Goal: Information Seeking & Learning: Learn about a topic

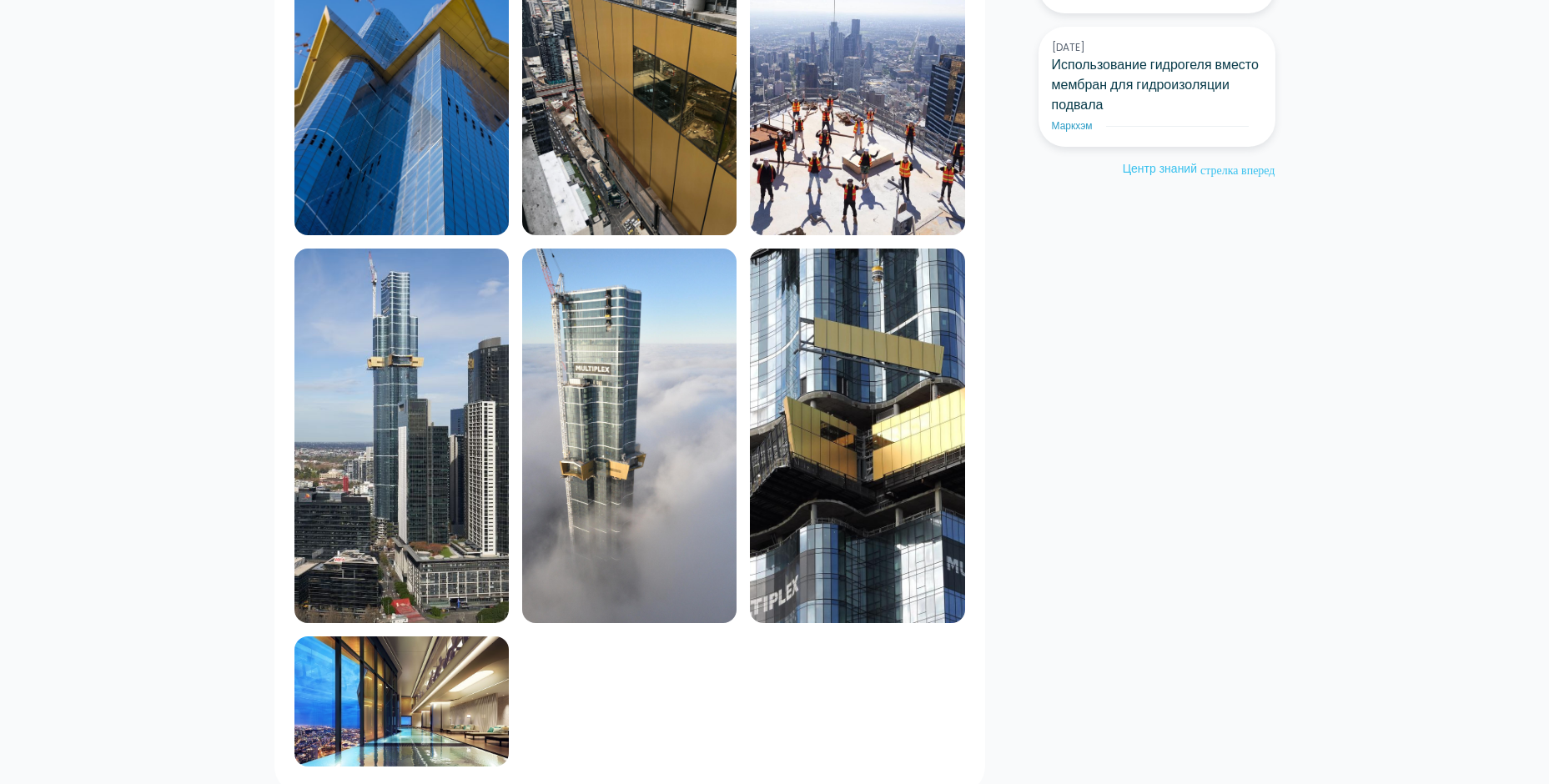
scroll to position [1501, 0]
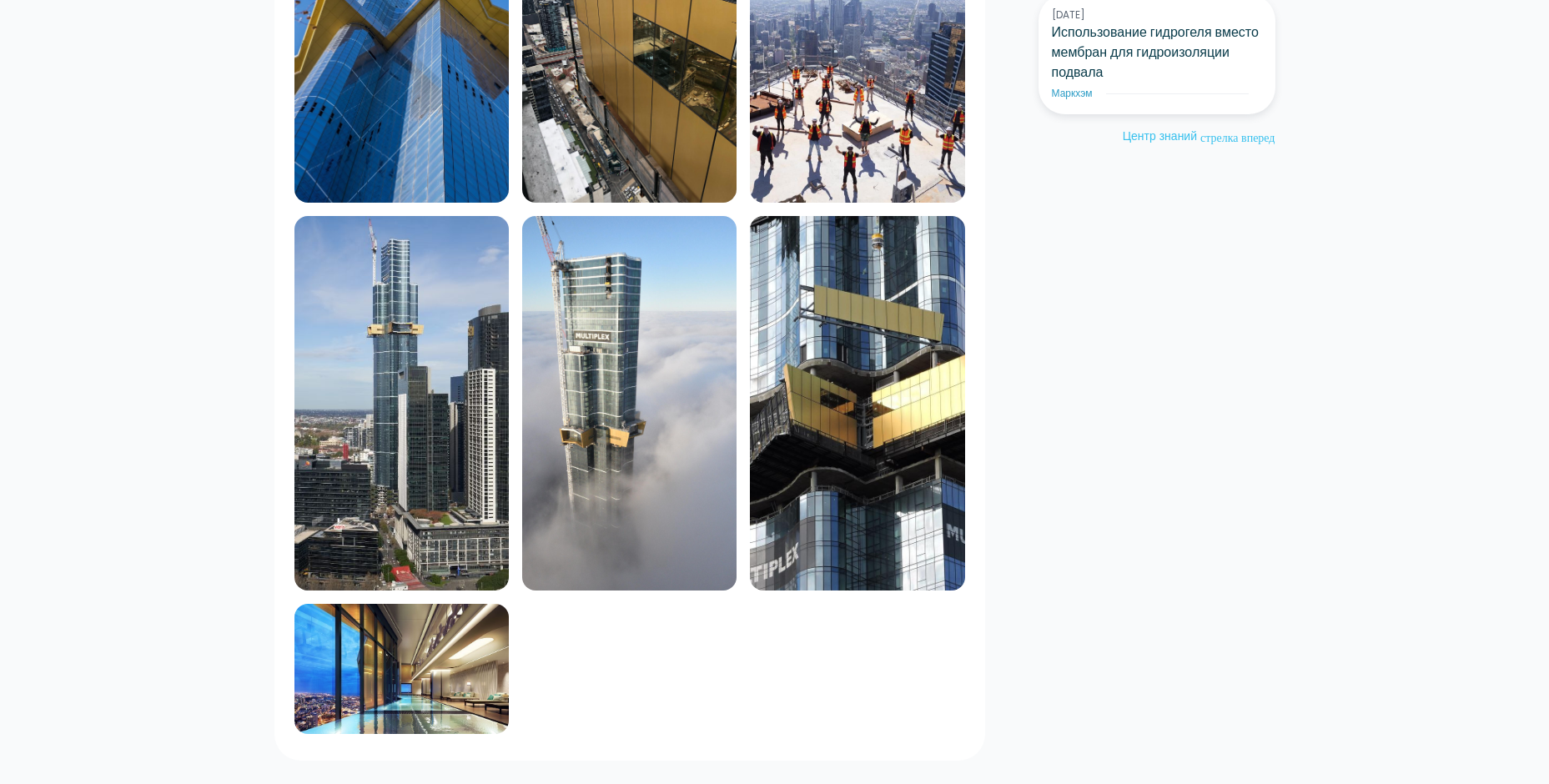
click at [382, 682] on img at bounding box center [402, 669] width 214 height 131
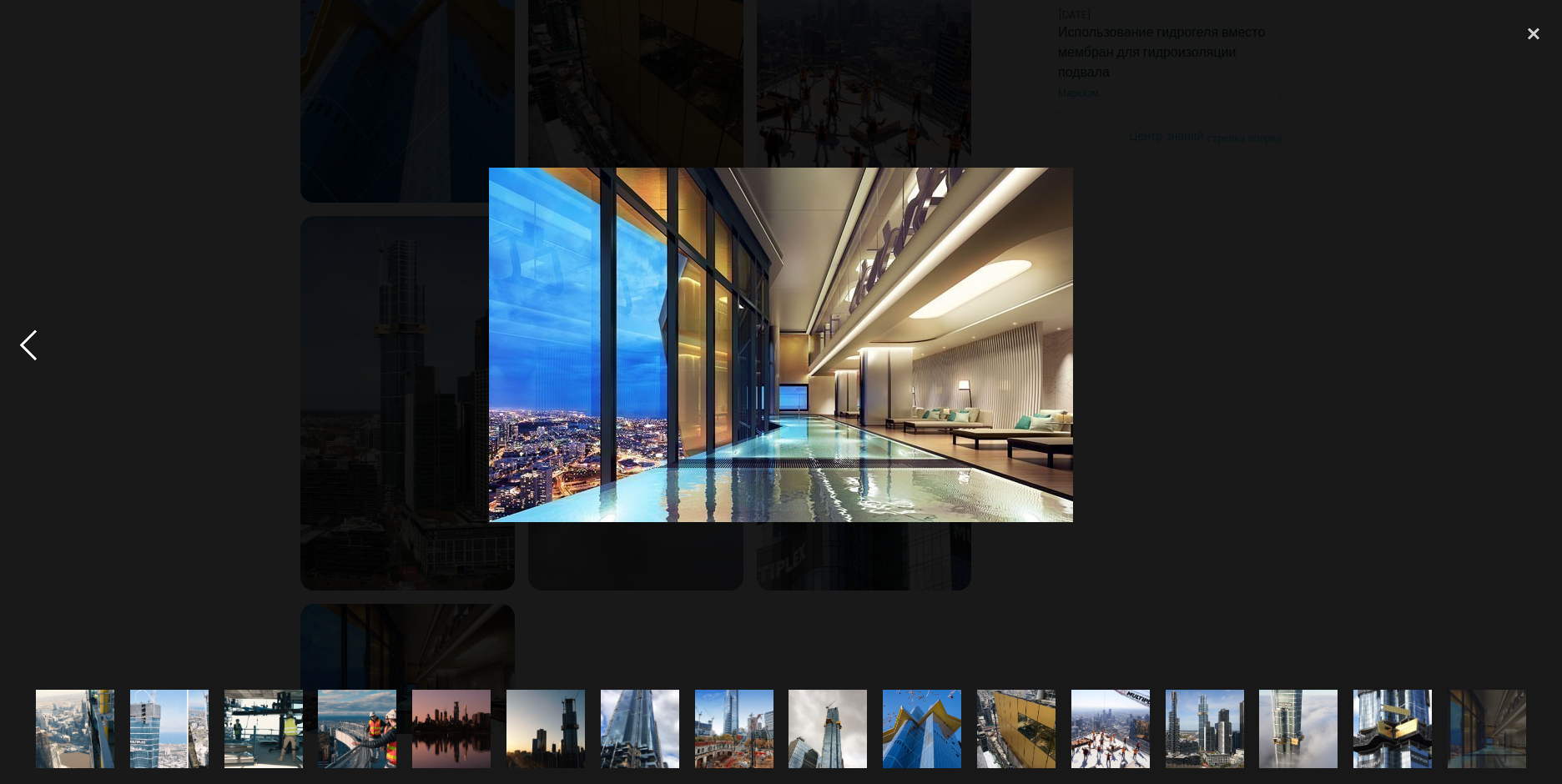
click at [29, 351] on div at bounding box center [28, 345] width 57 height 658
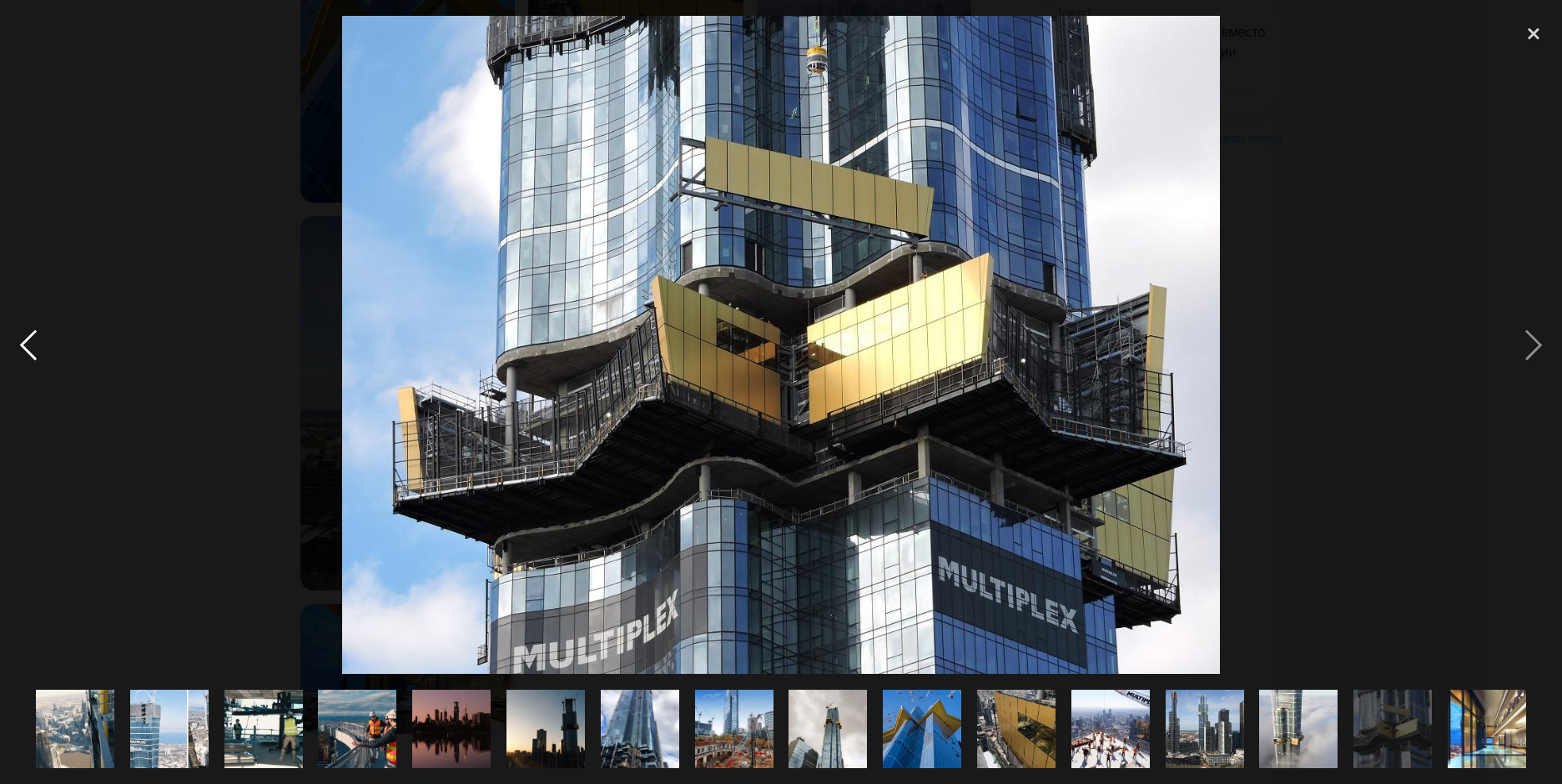
click at [29, 351] on div at bounding box center [28, 345] width 57 height 658
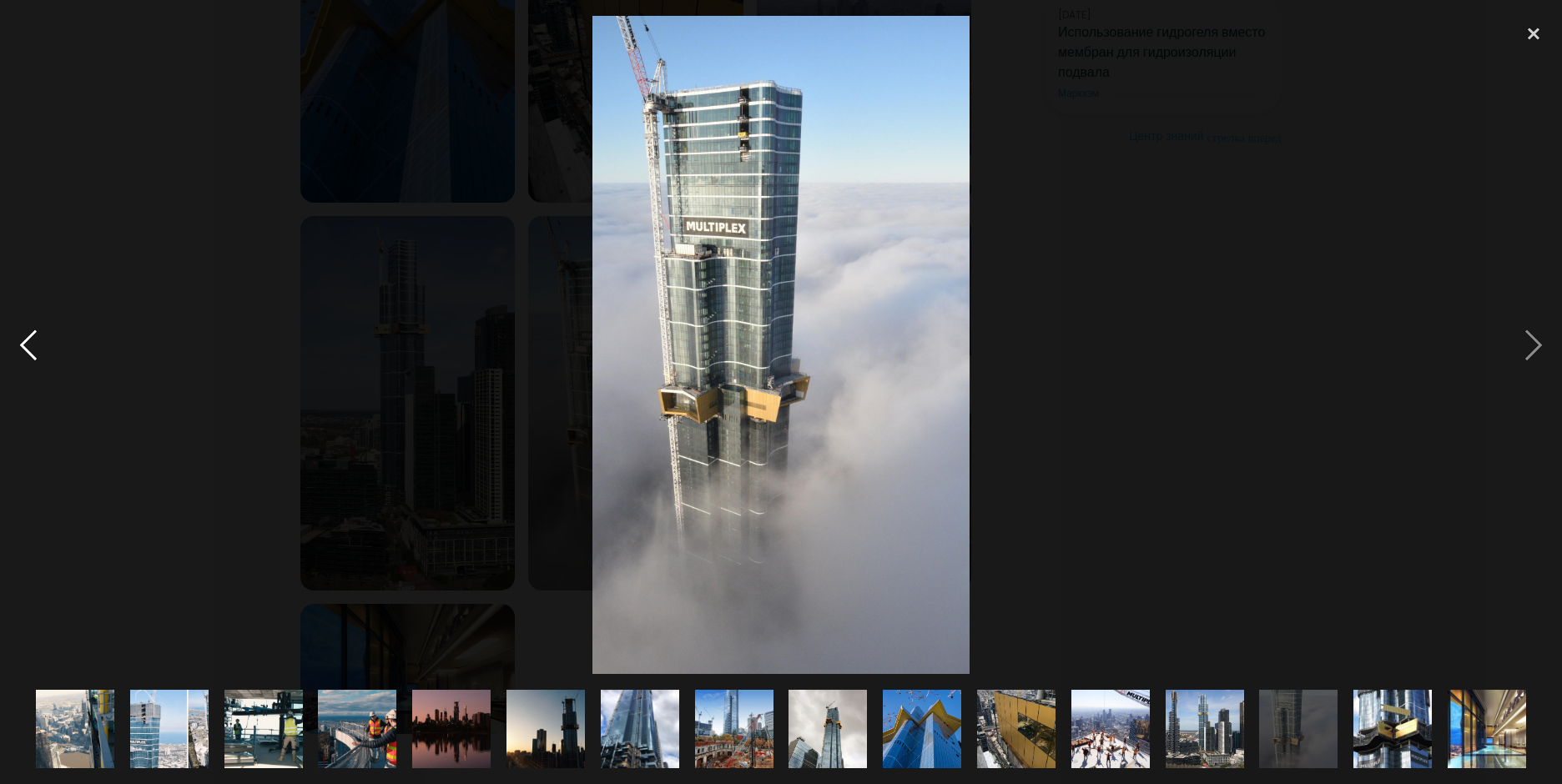
click at [29, 351] on div at bounding box center [28, 345] width 57 height 658
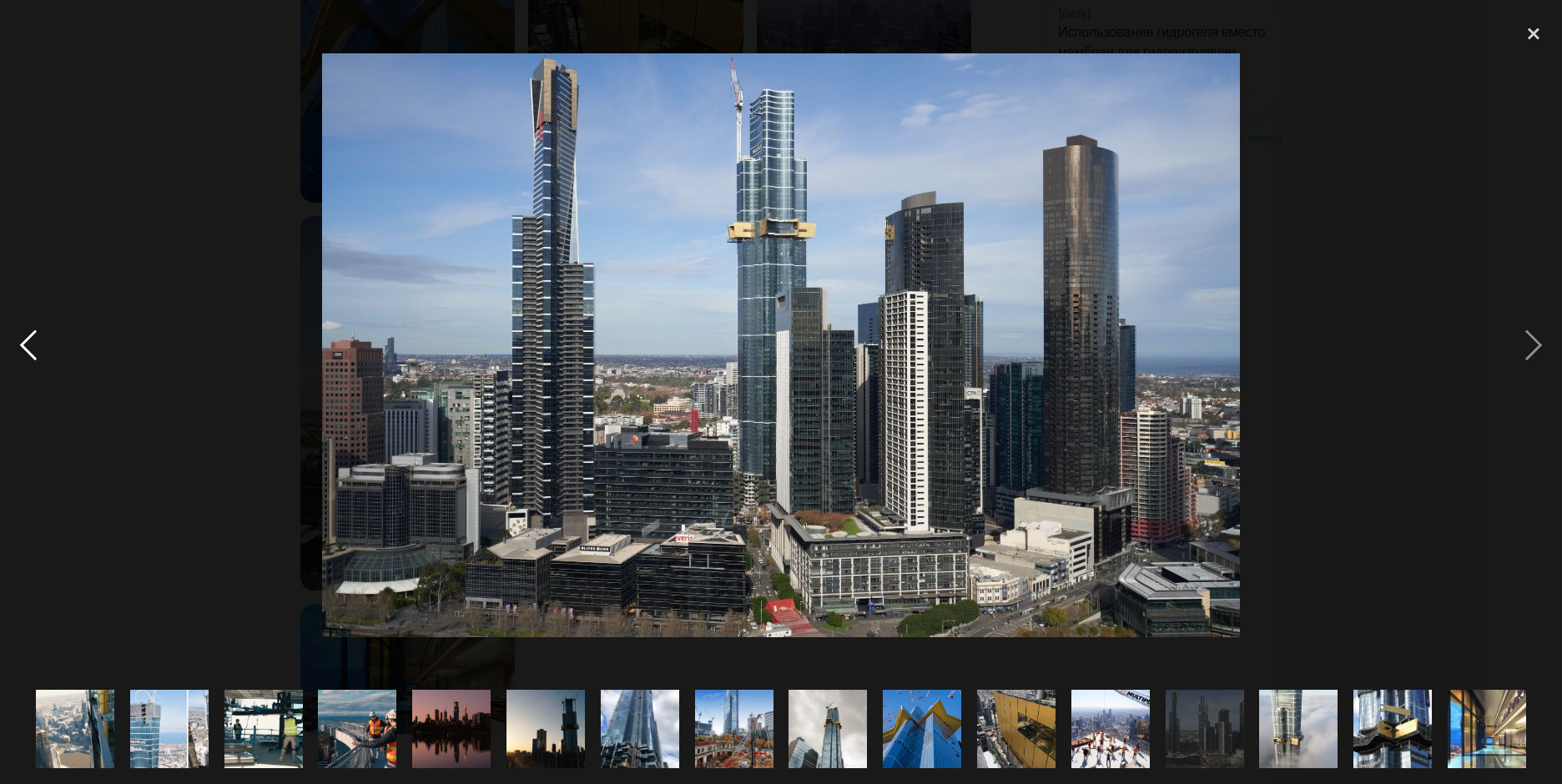
click at [29, 351] on div at bounding box center [28, 345] width 57 height 658
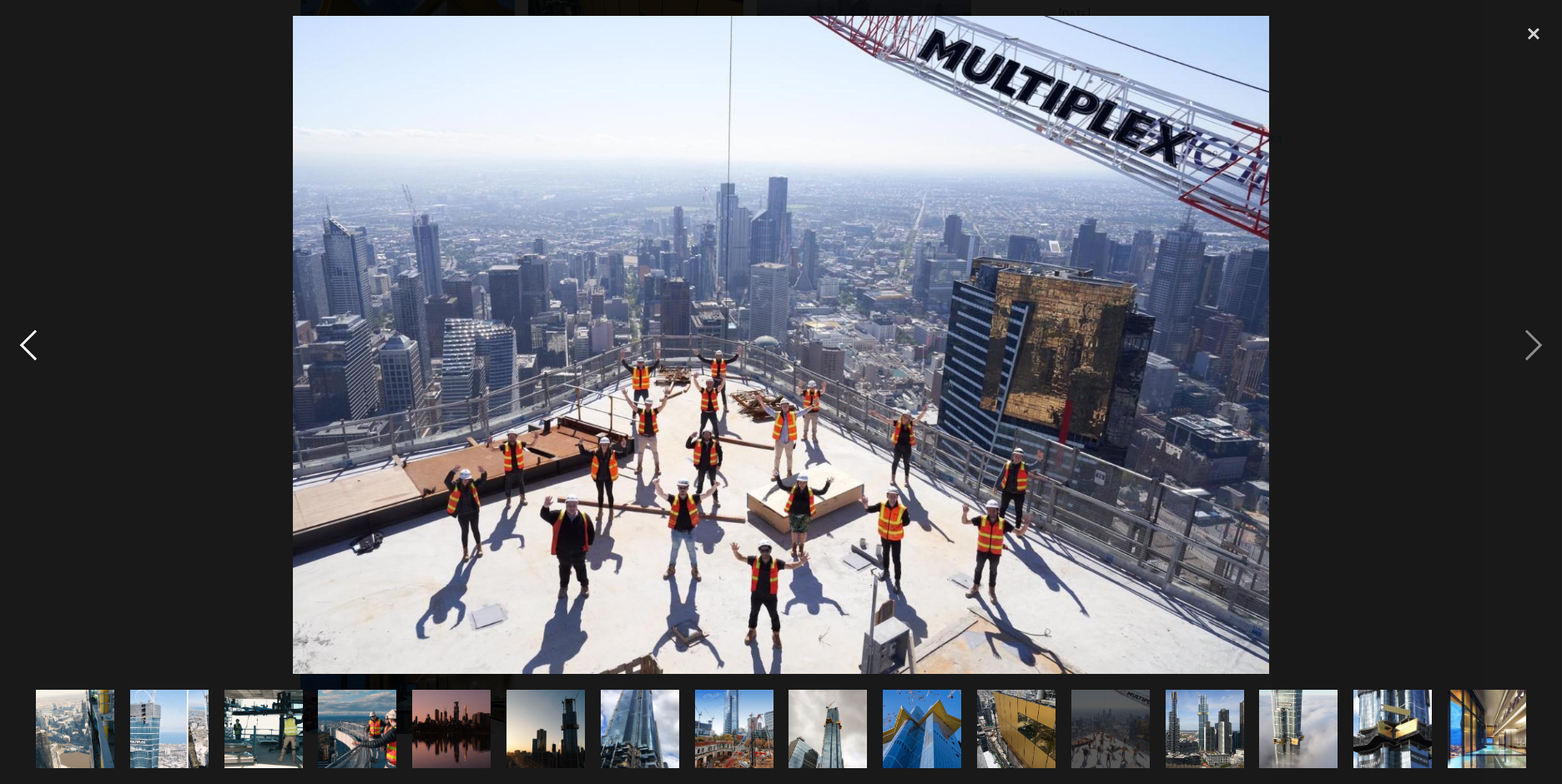
click at [29, 351] on div at bounding box center [28, 345] width 57 height 658
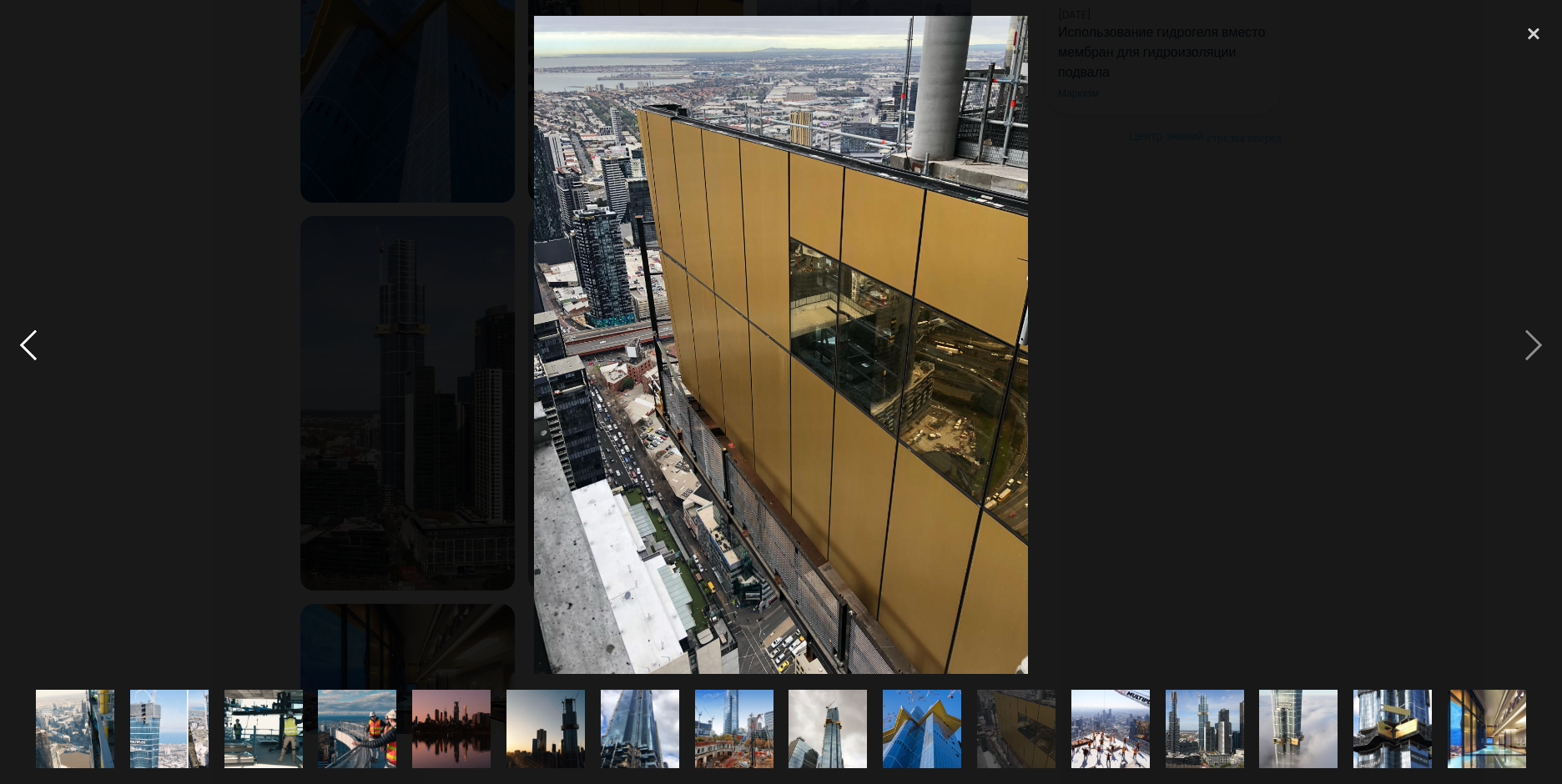
click at [29, 351] on div at bounding box center [28, 345] width 57 height 658
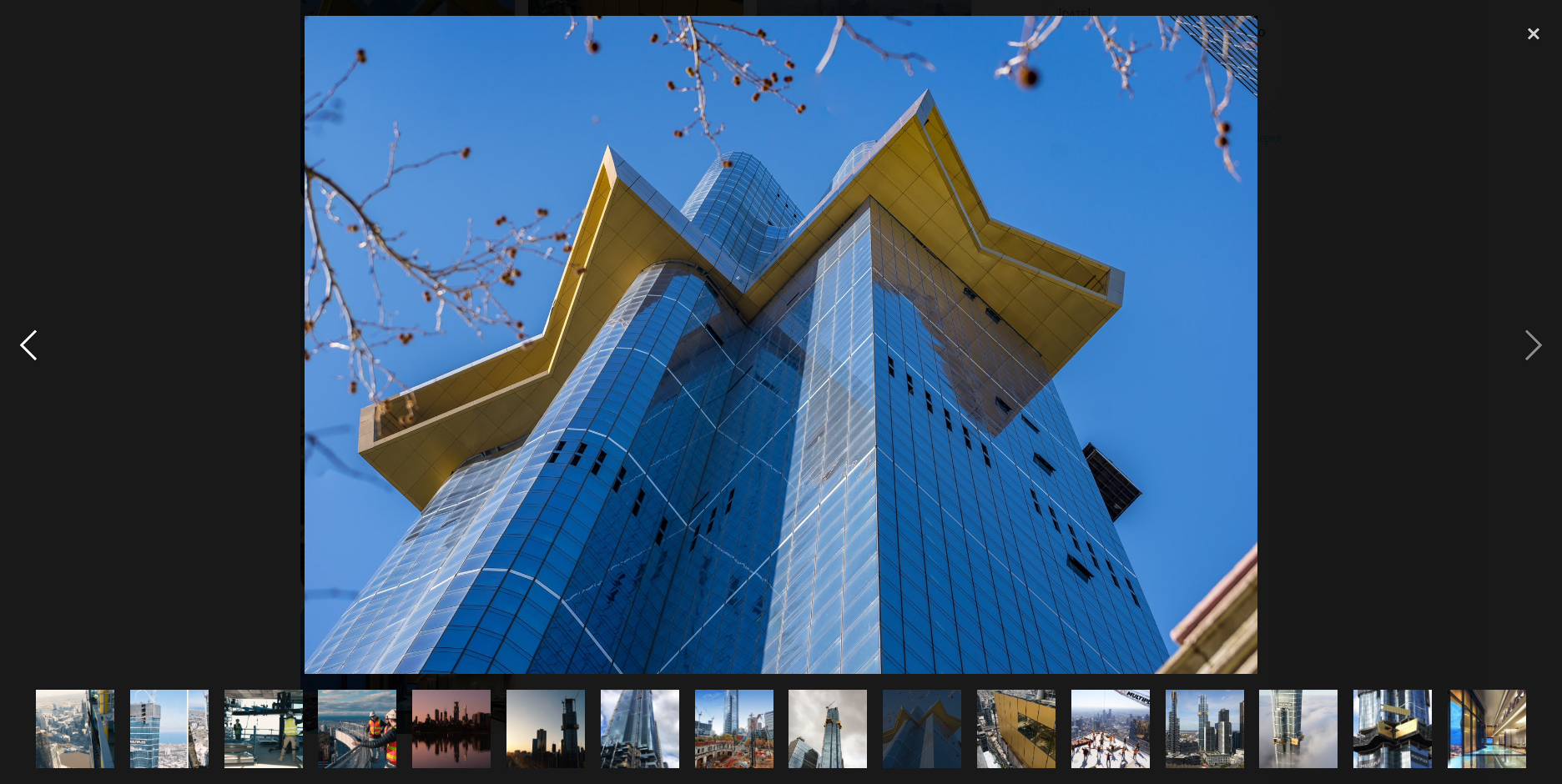
click at [29, 351] on div at bounding box center [28, 345] width 57 height 658
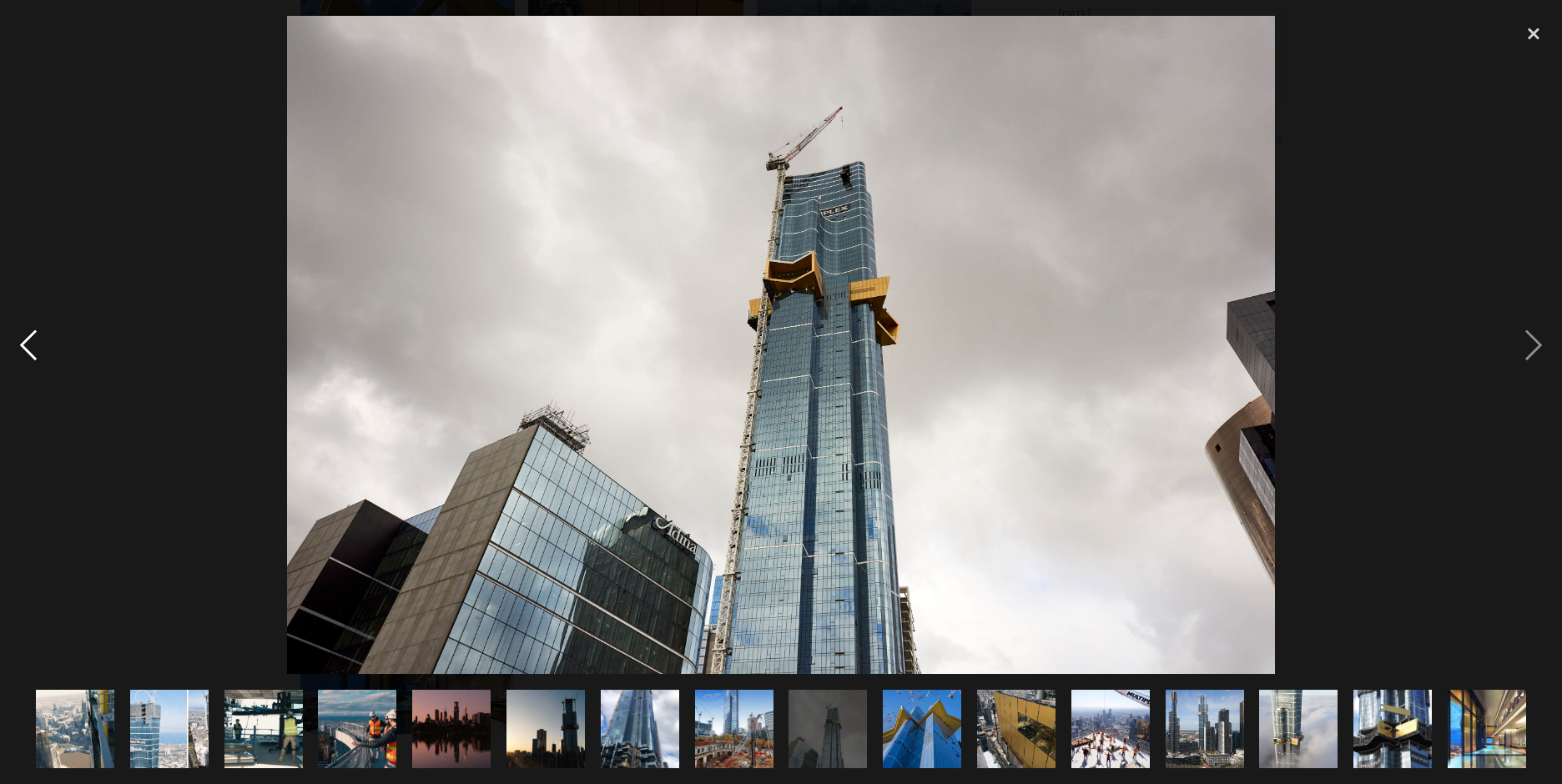
click at [29, 351] on div at bounding box center [28, 345] width 57 height 658
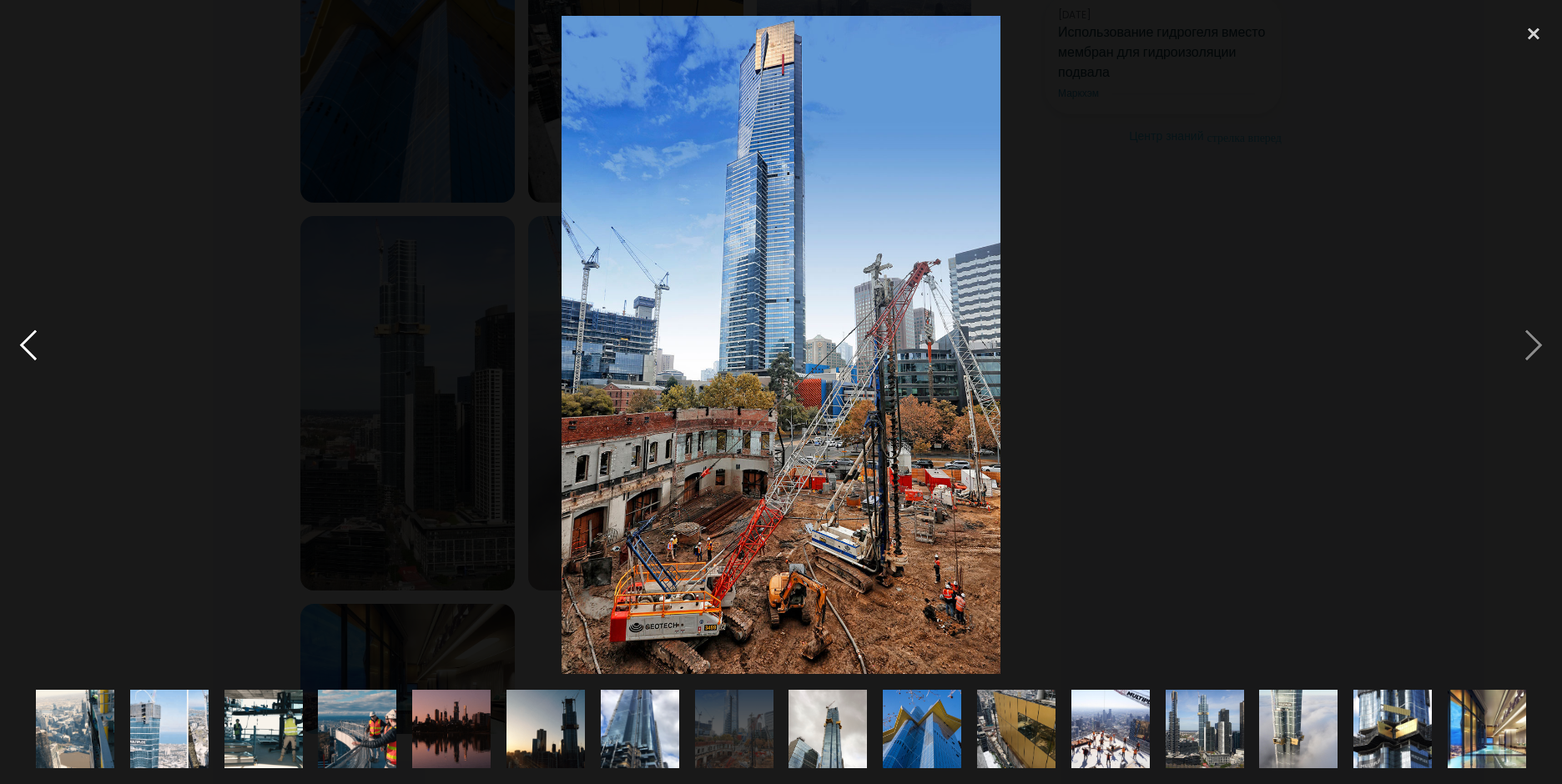
click at [29, 351] on div at bounding box center [28, 345] width 57 height 658
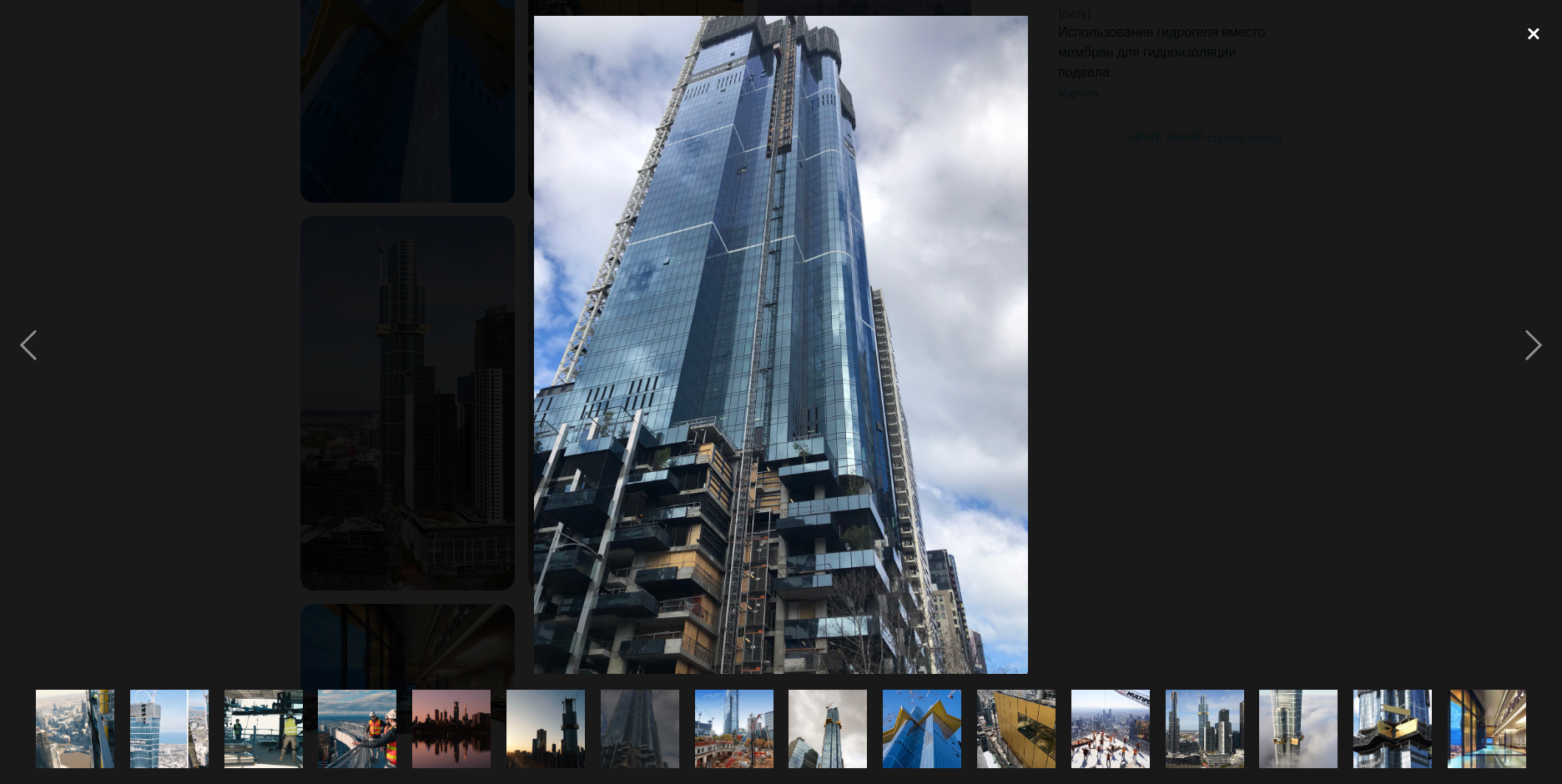
click at [1530, 25] on div at bounding box center [1534, 34] width 57 height 37
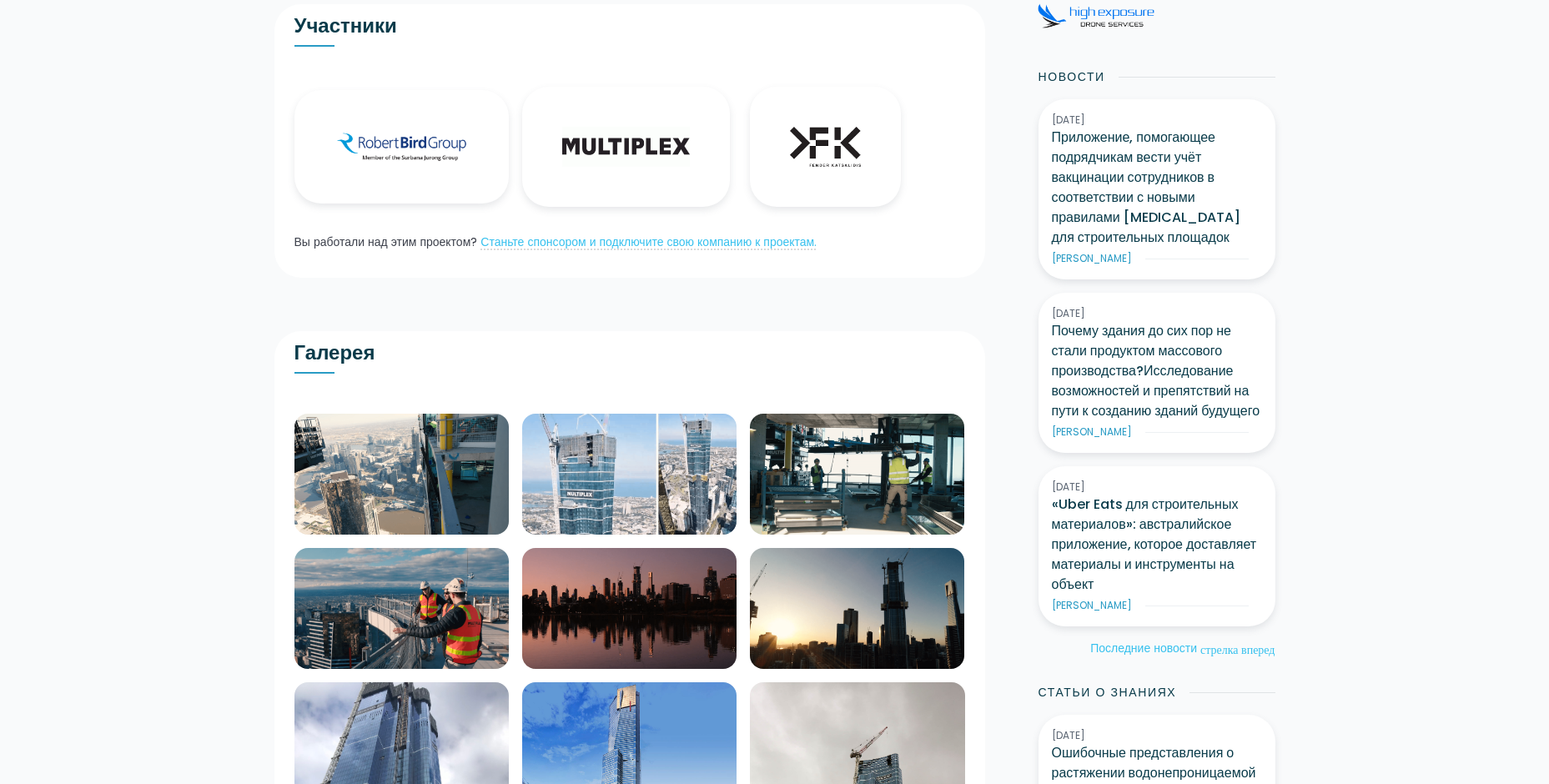
scroll to position [334, 0]
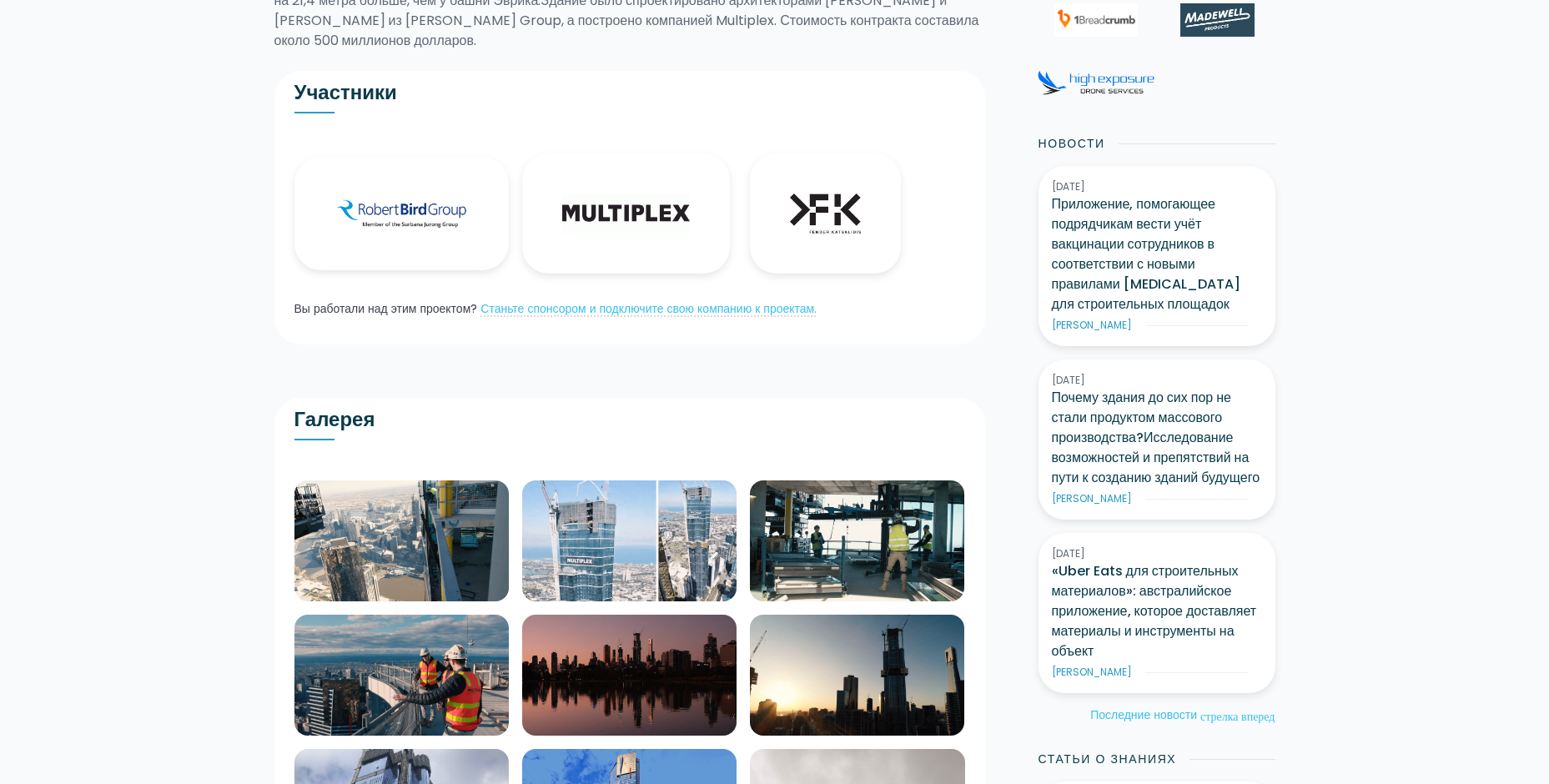
click at [377, 531] on img at bounding box center [402, 541] width 214 height 121
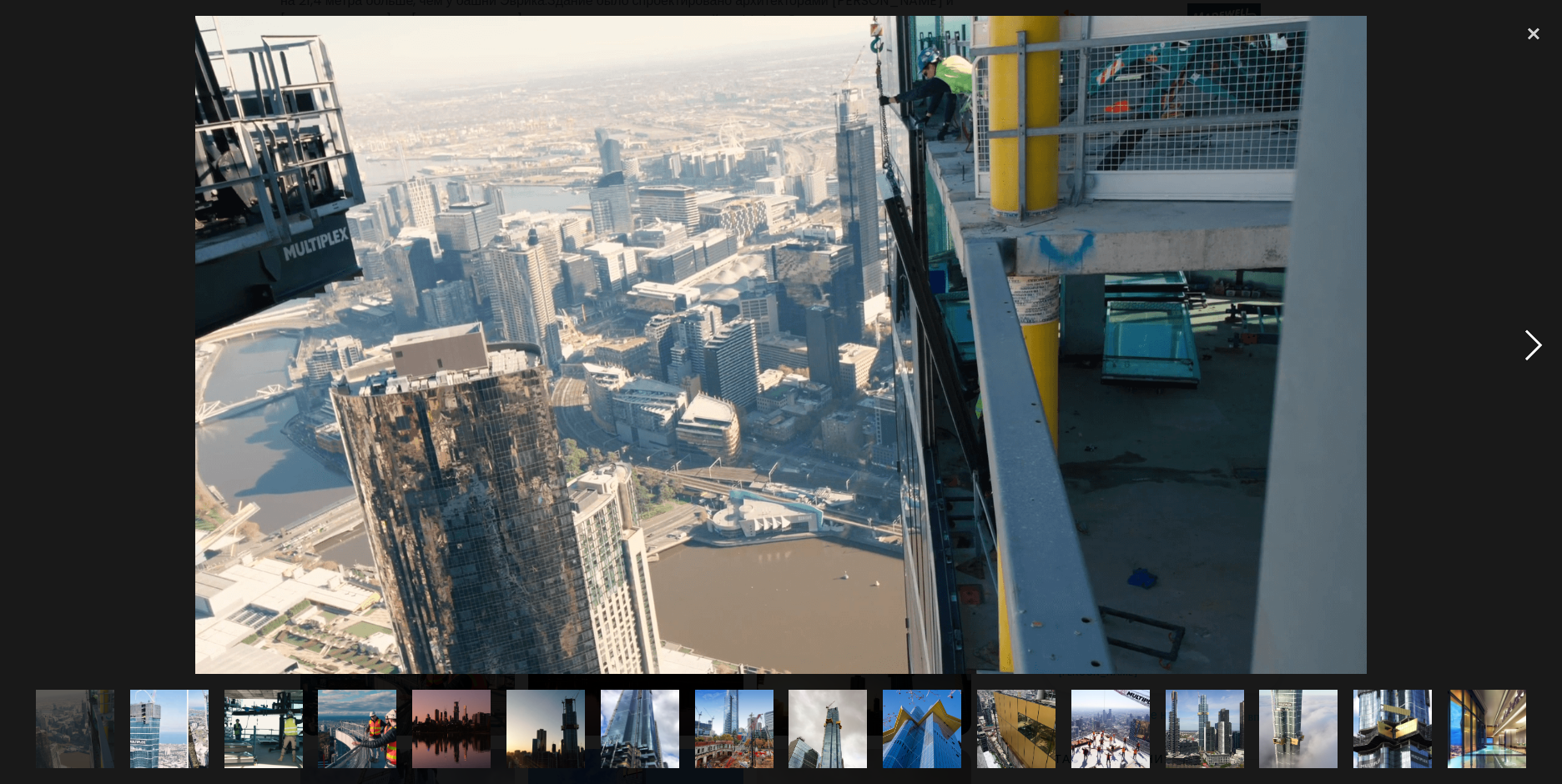
click at [1534, 337] on div at bounding box center [1534, 345] width 57 height 658
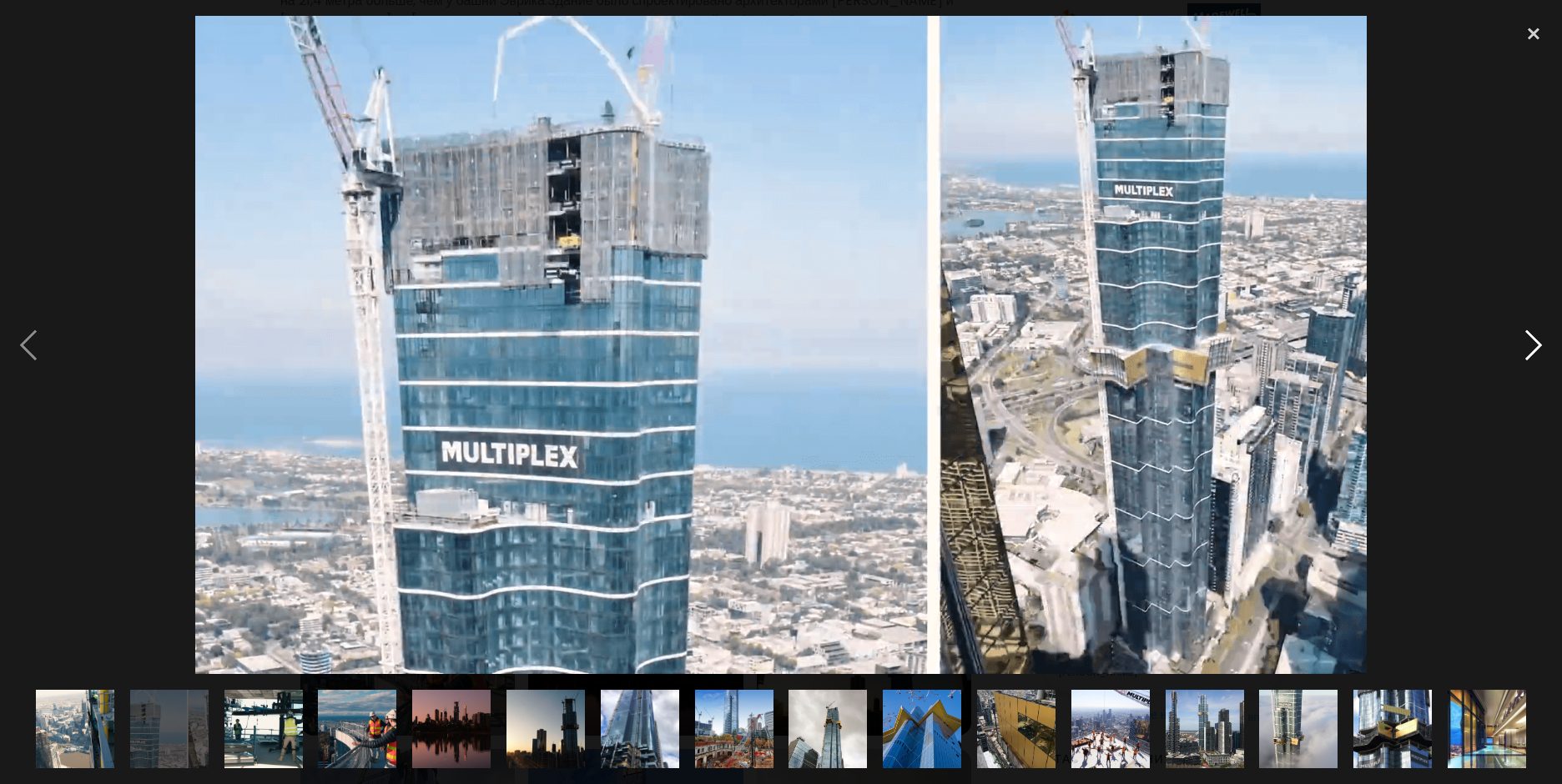
click at [1534, 337] on div at bounding box center [1534, 345] width 57 height 658
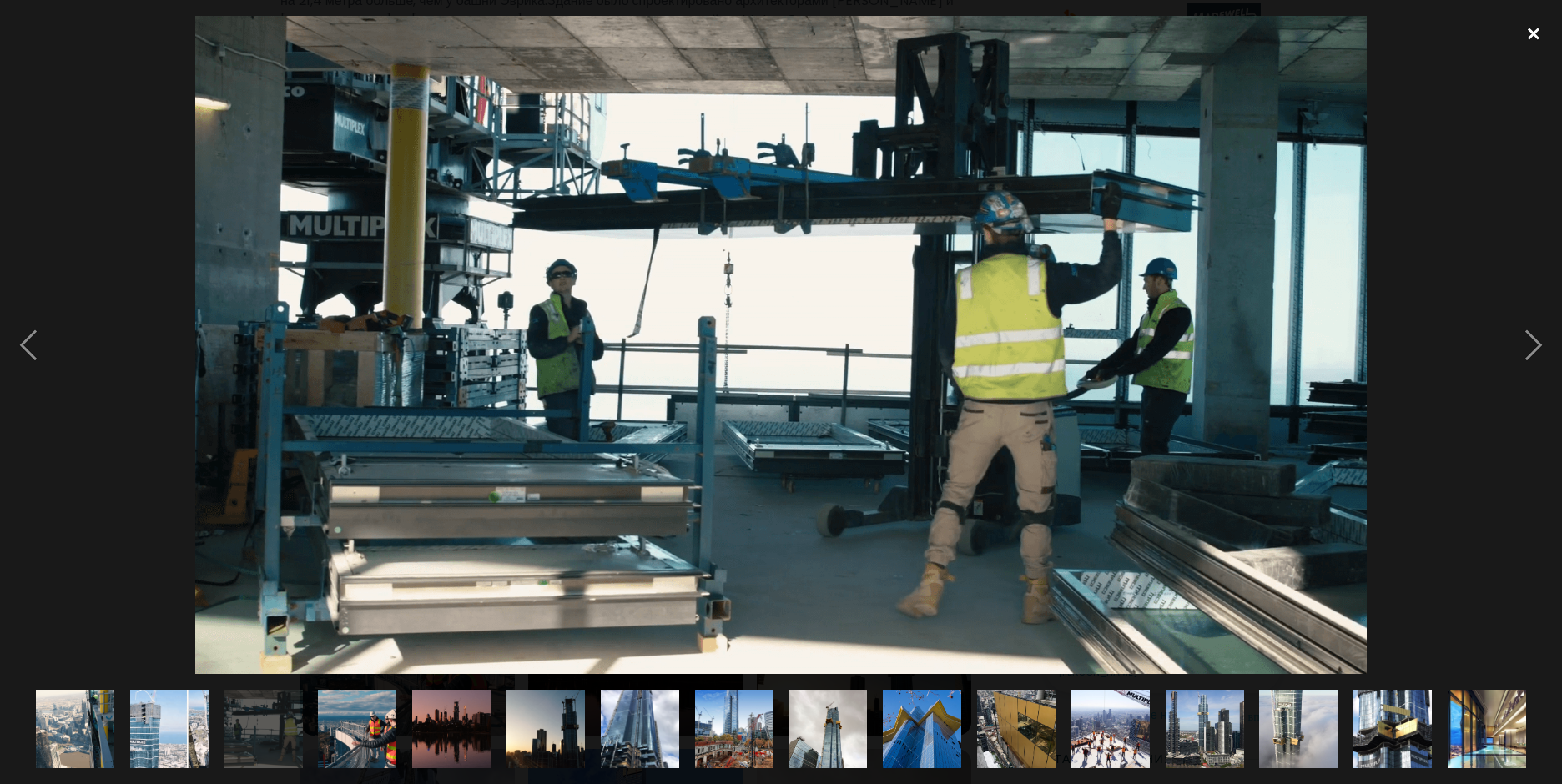
click at [1538, 25] on div at bounding box center [1534, 34] width 57 height 37
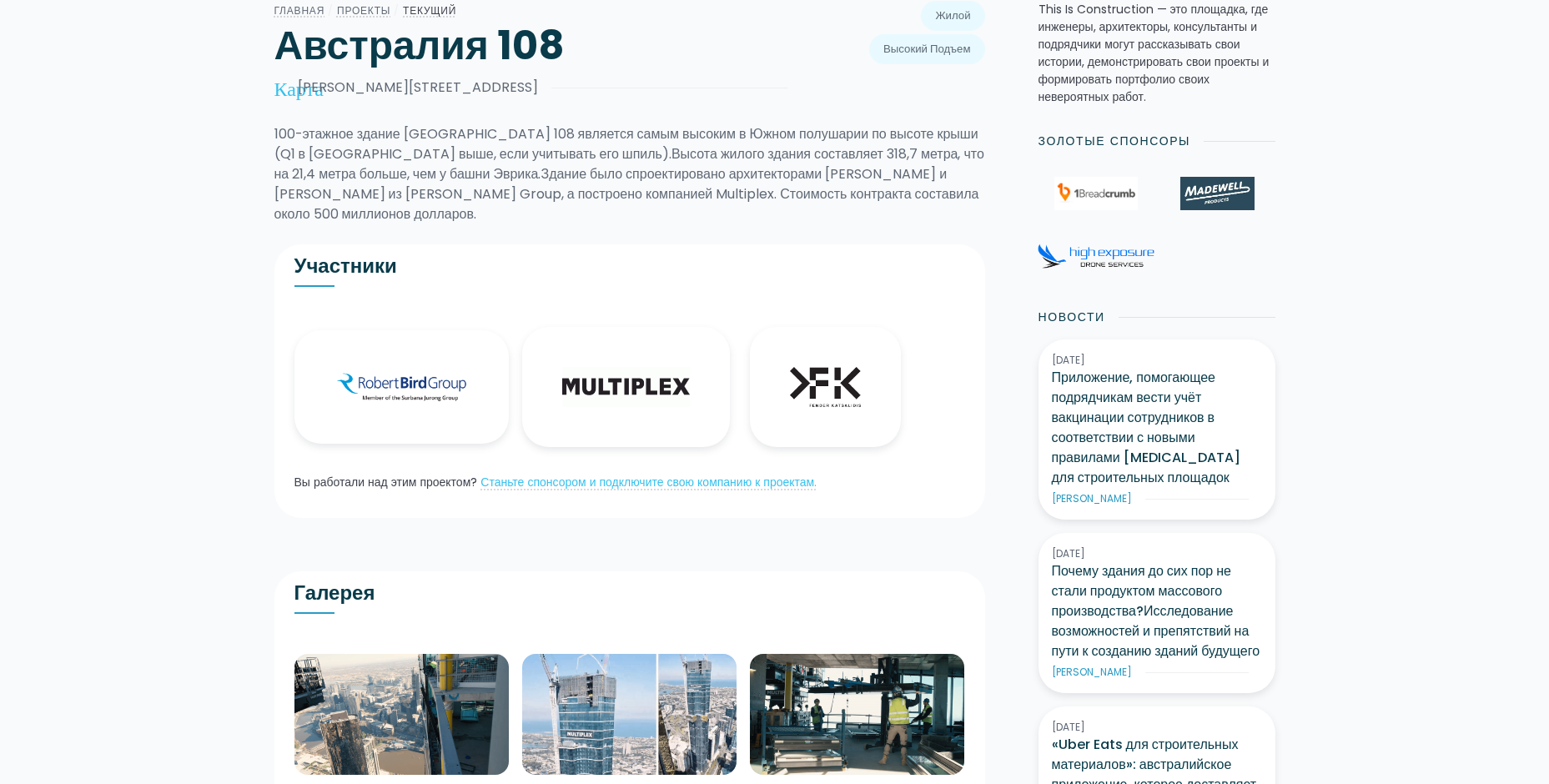
scroll to position [0, 0]
